Goal: Task Accomplishment & Management: Complete application form

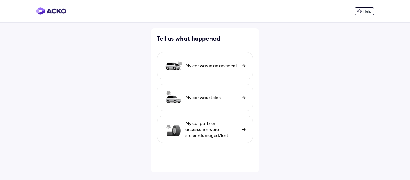
click at [240, 65] on div "My car was in an accident" at bounding box center [205, 65] width 96 height 27
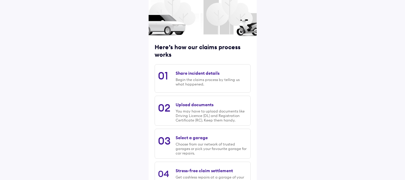
scroll to position [60, 0]
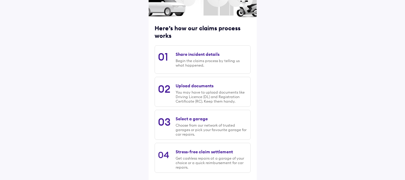
click at [182, 54] on div "Share incident details" at bounding box center [198, 54] width 44 height 5
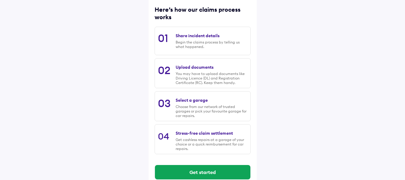
scroll to position [89, 0]
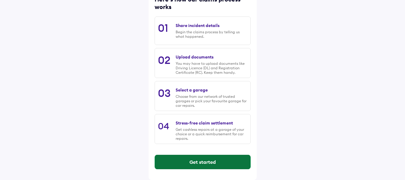
click at [222, 161] on button "Get started" at bounding box center [203, 162] width 96 height 14
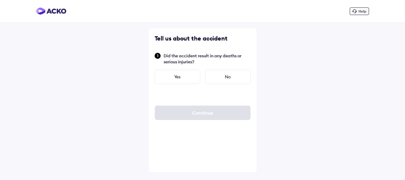
scroll to position [0, 0]
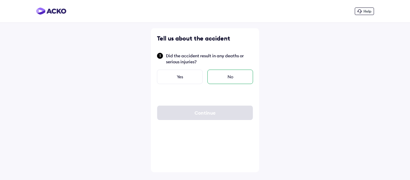
click at [227, 76] on div "No" at bounding box center [231, 77] width 46 height 14
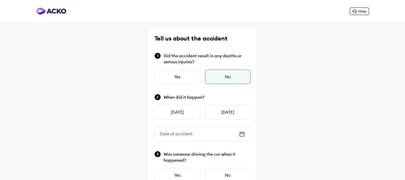
click at [215, 135] on div "Date of accident" at bounding box center [203, 134] width 96 height 14
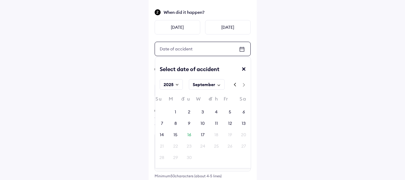
scroll to position [90, 0]
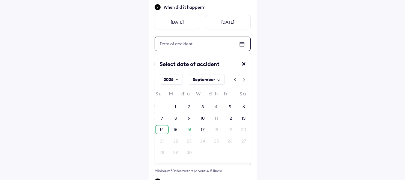
click at [160, 130] on div "14" at bounding box center [162, 130] width 4 height 6
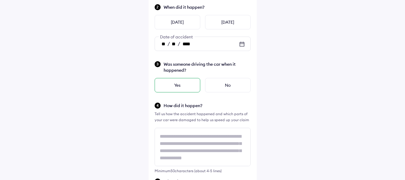
click at [186, 87] on div "Yes" at bounding box center [178, 85] width 46 height 14
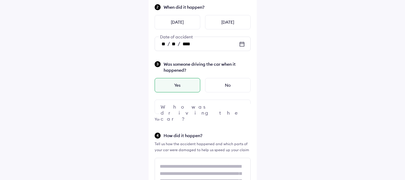
click at [201, 108] on div at bounding box center [203, 107] width 96 height 14
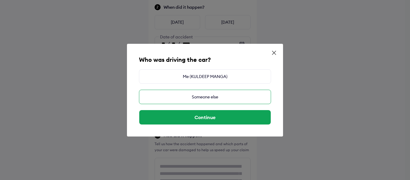
click at [202, 98] on div "Someone else" at bounding box center [205, 97] width 132 height 14
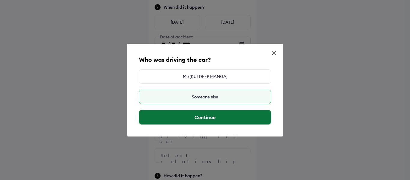
click at [204, 115] on button "Continue" at bounding box center [205, 117] width 132 height 14
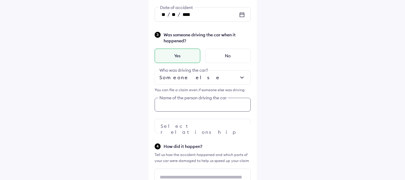
click at [205, 131] on div "Tell us about the accident Did the accident result in any deaths or serious inj…" at bounding box center [203, 172] width 108 height 527
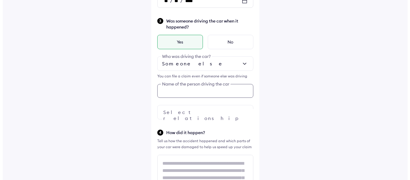
scroll to position [134, 0]
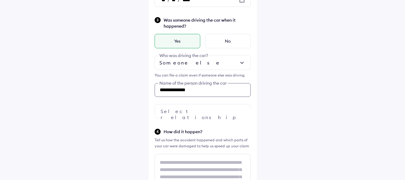
type input "**********"
click at [203, 114] on div at bounding box center [203, 111] width 96 height 14
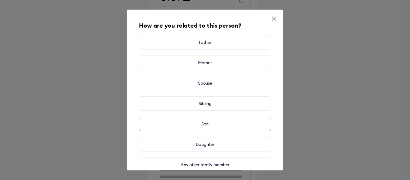
click at [207, 122] on div "Son" at bounding box center [205, 124] width 132 height 14
click at [201, 126] on div "Son" at bounding box center [205, 124] width 132 height 14
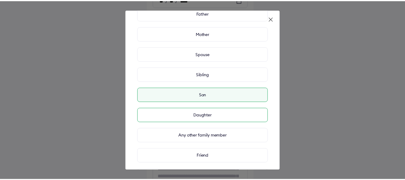
scroll to position [75, 0]
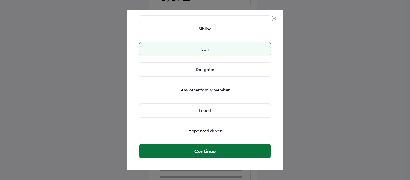
click at [205, 149] on button "Continue" at bounding box center [205, 151] width 132 height 14
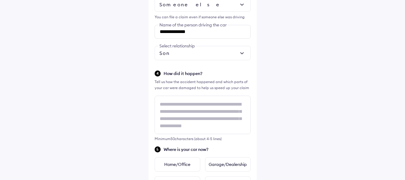
scroll to position [194, 0]
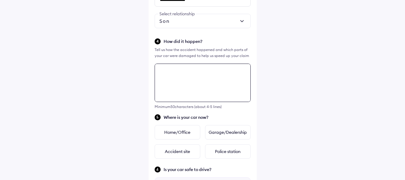
click at [181, 106] on div "Minimum 50 characters (about 4-5 lines)" at bounding box center [203, 86] width 96 height 45
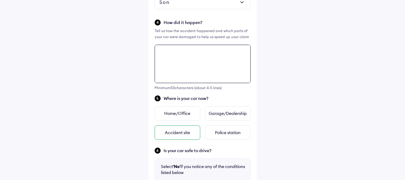
scroll to position [228, 0]
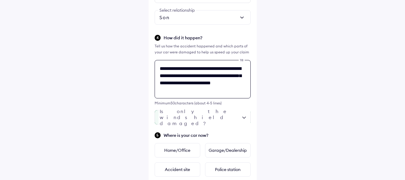
type textarea "**********"
click at [227, 119] on div at bounding box center [203, 117] width 96 height 14
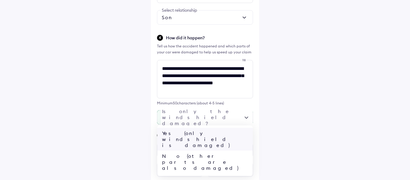
click at [220, 131] on div "Yes (only windshield is damaged)" at bounding box center [205, 139] width 96 height 23
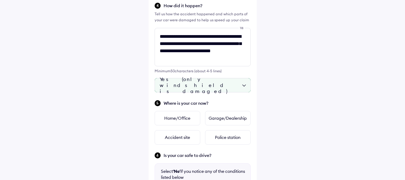
scroll to position [288, 0]
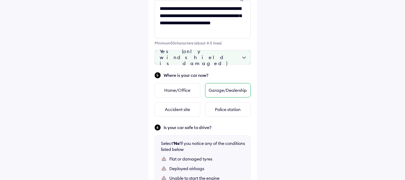
click at [221, 94] on div "Garage/Dealership" at bounding box center [228, 90] width 46 height 14
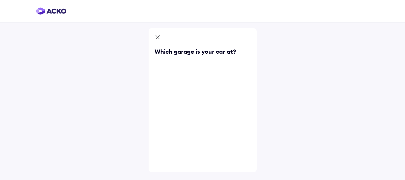
scroll to position [0, 0]
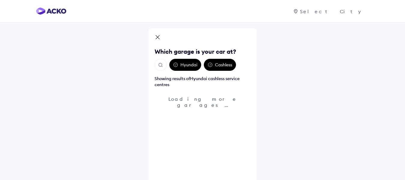
click at [183, 66] on div "Hyundai" at bounding box center [185, 65] width 32 height 12
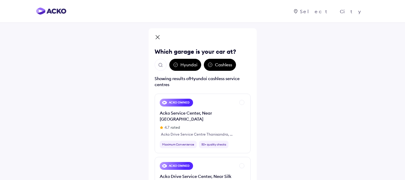
click at [160, 64] on img "Open search" at bounding box center [160, 64] width 5 height 5
click at [181, 66] on div "Hyundai" at bounding box center [185, 65] width 32 height 12
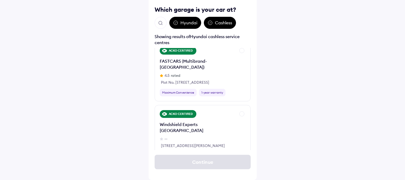
scroll to position [210, 0]
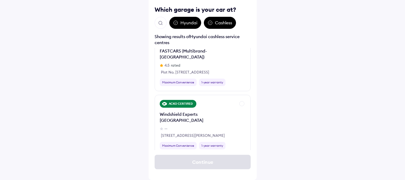
click at [181, 21] on div "Hyundai" at bounding box center [185, 23] width 32 height 12
click at [162, 24] on img "Open search" at bounding box center [160, 22] width 5 height 5
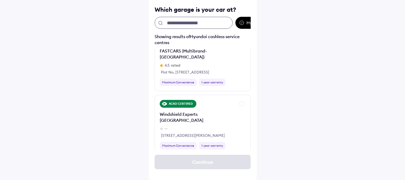
click at [177, 27] on input "text" at bounding box center [194, 23] width 78 height 12
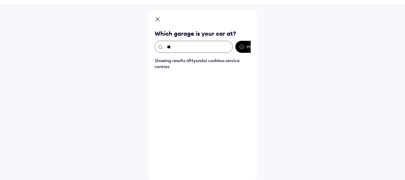
scroll to position [0, 0]
type input "********"
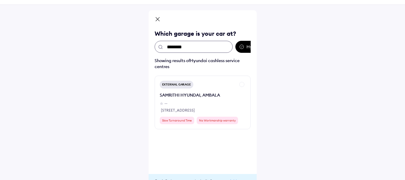
scroll to position [42, 0]
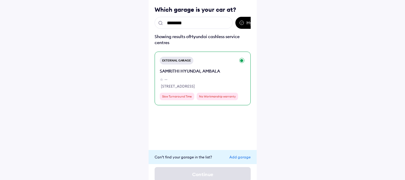
click at [182, 68] on div "SAMRITHI HYUNDAI, AMBALA" at bounding box center [190, 71] width 60 height 6
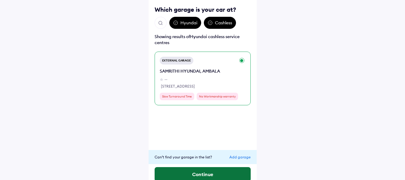
click at [215, 174] on button "Continue" at bounding box center [203, 174] width 96 height 14
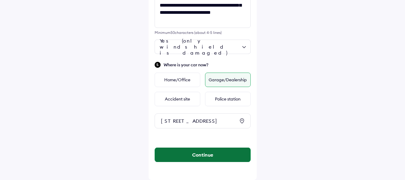
scroll to position [304, 0]
click at [206, 153] on button "Continue" at bounding box center [203, 155] width 96 height 14
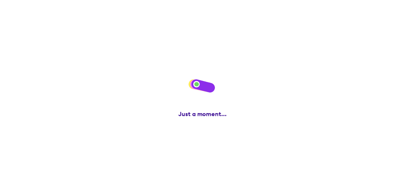
scroll to position [0, 0]
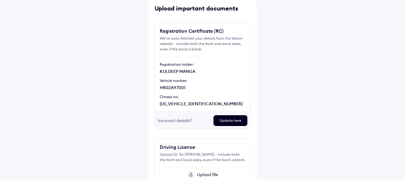
scroll to position [60, 0]
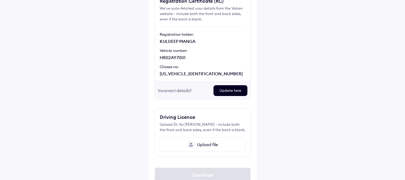
click at [205, 145] on span "Upload file" at bounding box center [206, 144] width 23 height 5
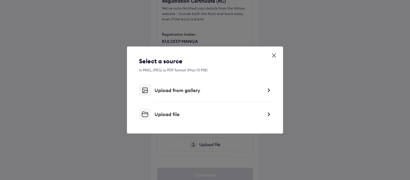
click at [185, 111] on div "Upload file" at bounding box center [209, 114] width 108 height 6
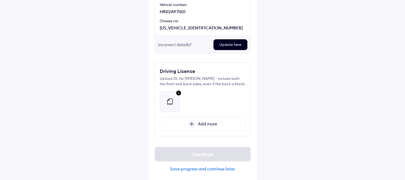
scroll to position [108, 0]
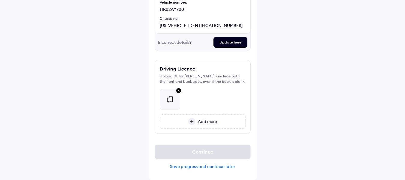
click at [203, 125] on div "Add more" at bounding box center [203, 121] width 86 height 14
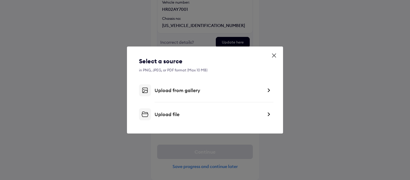
click at [196, 111] on div "Upload file" at bounding box center [209, 114] width 108 height 6
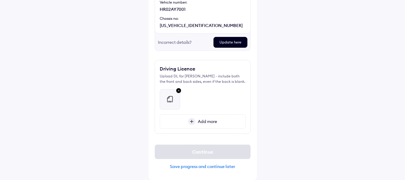
click at [210, 121] on span "Add more" at bounding box center [207, 121] width 22 height 5
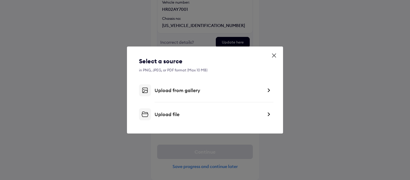
click at [192, 108] on div "Select a source in PNG, JPEG, or PDF format (Max 10 MB) Upload from gallery Upl…" at bounding box center [205, 88] width 132 height 63
click at [187, 120] on div "Select a source in PNG, JPEG, or PDF format (Max 10 MB) Upload from gallery Upl…" at bounding box center [205, 90] width 156 height 87
click at [181, 117] on div "Upload file" at bounding box center [209, 114] width 108 height 6
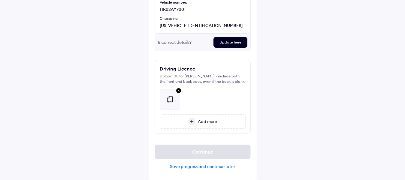
click at [206, 120] on span "Add more" at bounding box center [207, 121] width 22 height 5
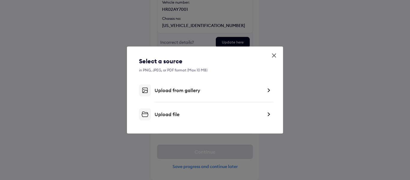
click at [198, 110] on div "Upload file" at bounding box center [205, 114] width 132 height 12
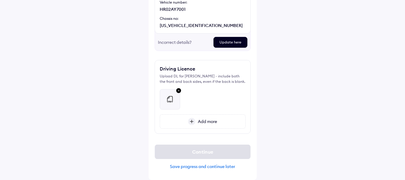
click at [201, 120] on span "Add more" at bounding box center [207, 121] width 22 height 5
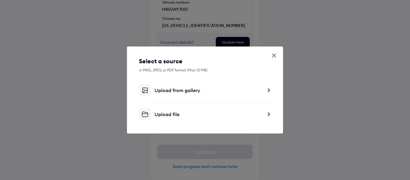
click at [198, 111] on div "Upload file" at bounding box center [205, 114] width 132 height 12
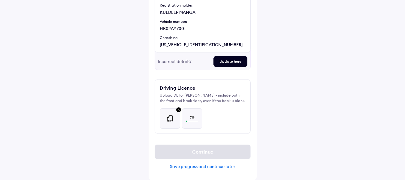
scroll to position [89, 0]
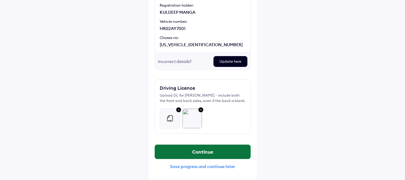
click at [202, 155] on button "Continue" at bounding box center [203, 152] width 96 height 14
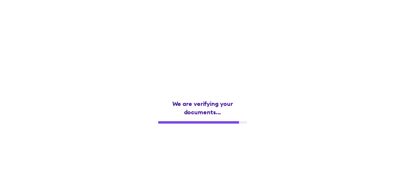
scroll to position [0, 0]
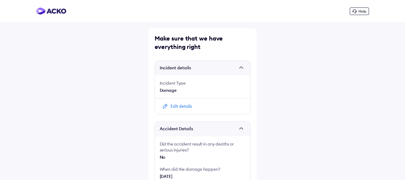
click at [212, 72] on div "Incident details" at bounding box center [203, 68] width 96 height 14
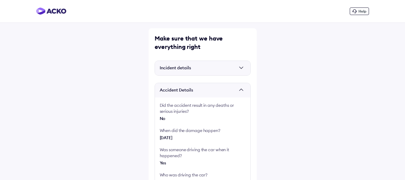
click at [212, 72] on div "Incident details" at bounding box center [203, 68] width 96 height 14
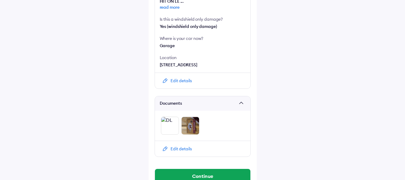
scroll to position [290, 0]
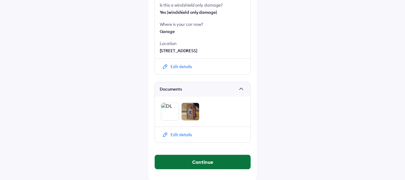
click at [216, 162] on button "Continue" at bounding box center [203, 162] width 96 height 14
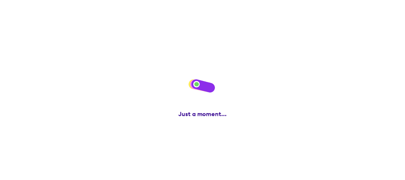
scroll to position [0, 0]
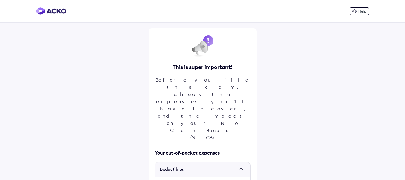
click at [216, 162] on div "Deductibles" at bounding box center [203, 169] width 96 height 14
click at [240, 167] on span at bounding box center [243, 170] width 6 height 6
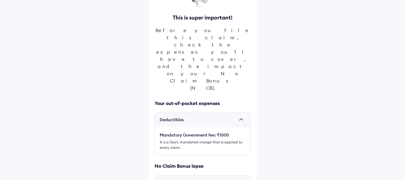
scroll to position [60, 0]
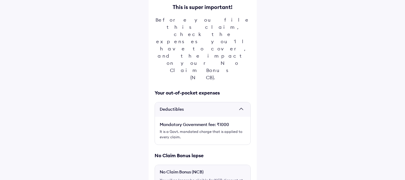
click at [211, 152] on div "No Claim Bonus lapse" at bounding box center [203, 155] width 96 height 7
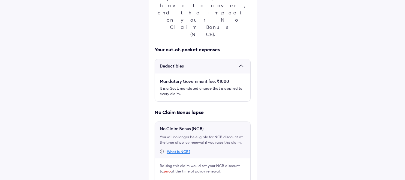
scroll to position [111, 0]
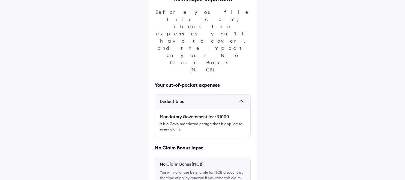
scroll to position [0, 0]
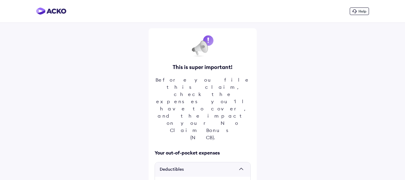
click at [187, 167] on span "Deductibles" at bounding box center [198, 170] width 77 height 6
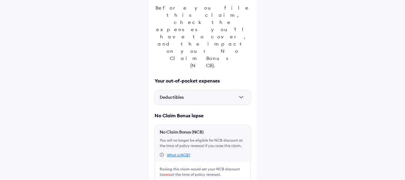
scroll to position [83, 0]
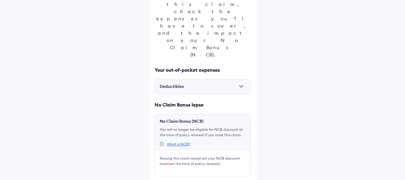
click at [173, 156] on div "Raising this claim would set your NCB discount to zero at the time of policy re…" at bounding box center [203, 161] width 86 height 11
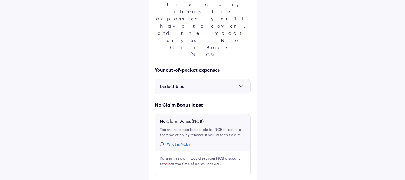
drag, startPoint x: 197, startPoint y: 162, endPoint x: 157, endPoint y: 168, distance: 40.0
click at [332, 132] on div "Help This is super important! Before you file this claim, check the expenses yo…" at bounding box center [202, 70] width 405 height 306
drag, startPoint x: 182, startPoint y: 161, endPoint x: 214, endPoint y: 168, distance: 33.1
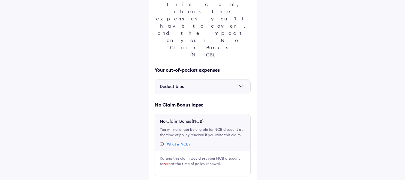
click at [197, 80] on div "Deductibles" at bounding box center [203, 87] width 96 height 14
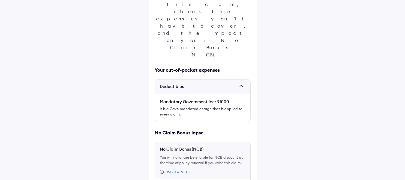
drag, startPoint x: 197, startPoint y: 40, endPoint x: 175, endPoint y: 71, distance: 37.8
click at [178, 99] on div "Mandatory Government fee: ₹1000 It is a Govt. mandated charge that is applied t…" at bounding box center [203, 108] width 96 height 18
click at [175, 106] on div "It is a Govt. mandated charge that is applied to every claim." at bounding box center [203, 111] width 86 height 11
click at [179, 106] on div "It is a Govt. mandated charge that is applied to every claim." at bounding box center [203, 111] width 86 height 11
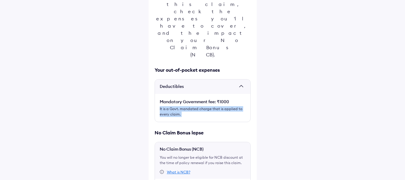
click at [179, 106] on div "It is a Govt. mandated charge that is applied to every claim." at bounding box center [203, 111] width 86 height 11
click at [181, 84] on span "Deductibles" at bounding box center [198, 87] width 77 height 6
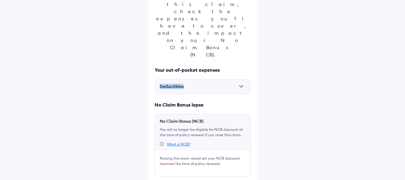
click at [181, 84] on span "Deductibles" at bounding box center [198, 87] width 77 height 6
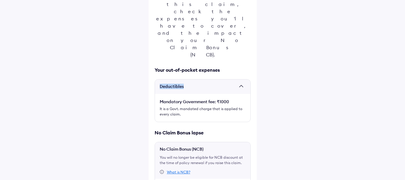
click at [181, 84] on span "Deductibles" at bounding box center [198, 87] width 77 height 6
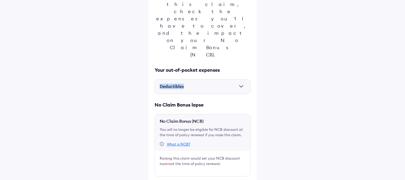
click at [181, 84] on span "Deductibles" at bounding box center [198, 87] width 77 height 6
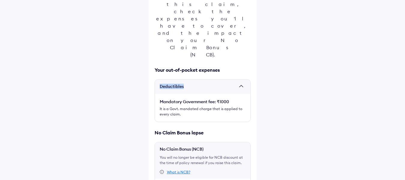
click at [181, 84] on span "Deductibles" at bounding box center [198, 87] width 77 height 6
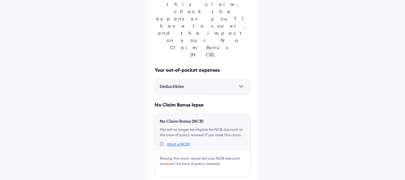
click at [189, 114] on div "No Claim Bonus (NCB) You will no longer be eligible for NCB discount at the tim…" at bounding box center [203, 145] width 96 height 62
click at [177, 142] on div "What is NCB?" at bounding box center [178, 144] width 23 height 5
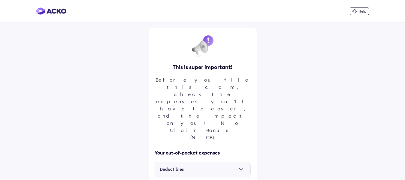
click at [216, 167] on span "Deductibles" at bounding box center [198, 170] width 77 height 6
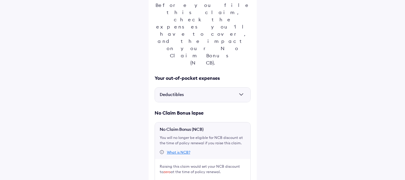
scroll to position [83, 0]
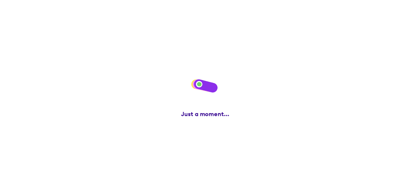
scroll to position [0, 0]
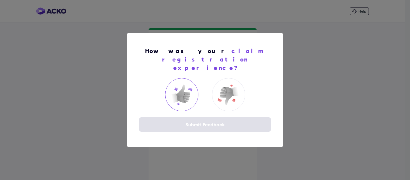
click at [177, 91] on img at bounding box center [182, 95] width 24 height 24
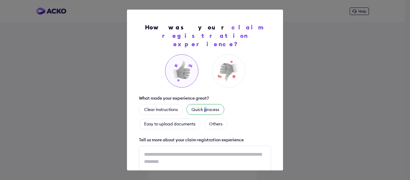
click at [208, 104] on div "Quick process" at bounding box center [206, 109] width 38 height 11
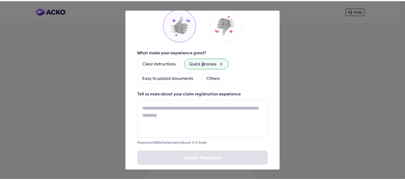
scroll to position [48, 0]
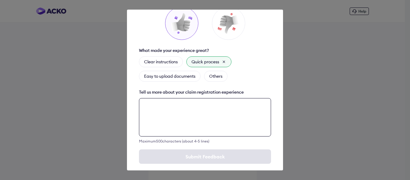
click at [206, 105] on textarea at bounding box center [205, 117] width 132 height 38
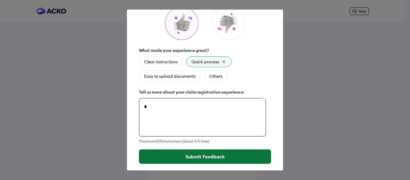
type textarea "*"
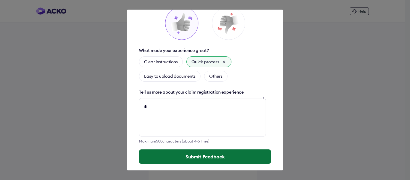
click at [191, 150] on button "Submit Feedback" at bounding box center [205, 157] width 132 height 14
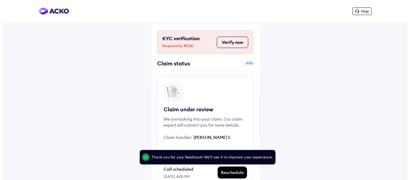
scroll to position [3, 0]
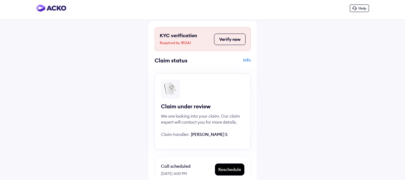
click at [244, 62] on div "Info" at bounding box center [227, 62] width 47 height 11
